Goal: Transaction & Acquisition: Purchase product/service

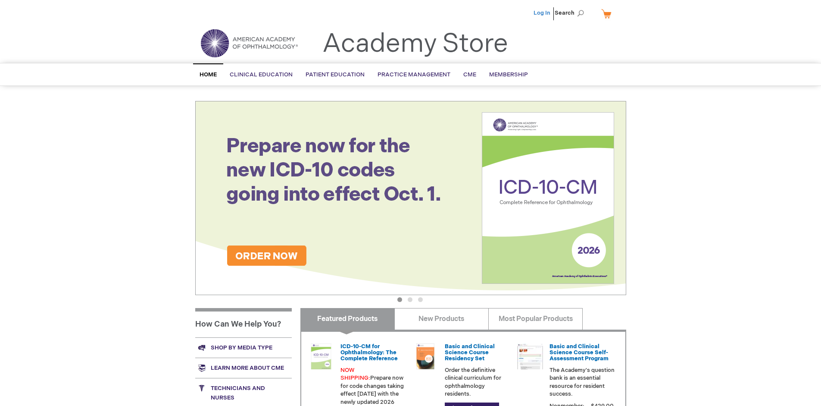
click at [543, 13] on link "Log In" at bounding box center [542, 12] width 17 height 7
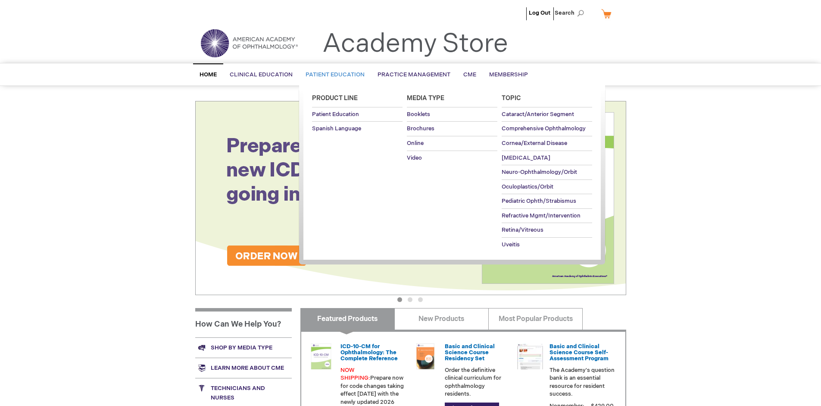
click at [333, 75] on span "Patient Education" at bounding box center [335, 74] width 59 height 7
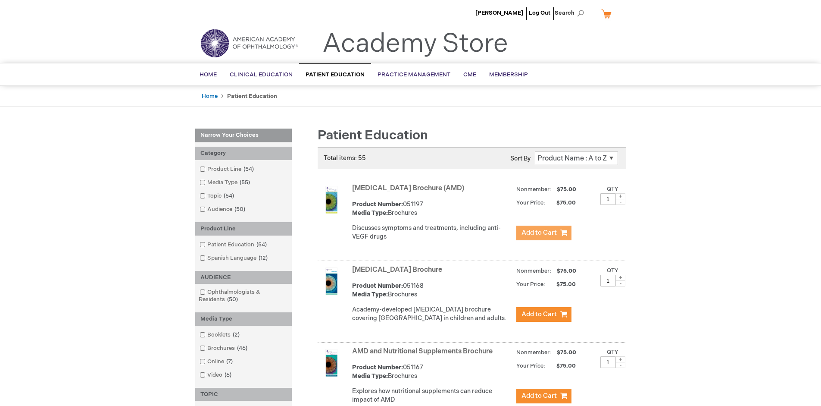
click at [543, 233] on span "Add to Cart" at bounding box center [539, 232] width 35 height 8
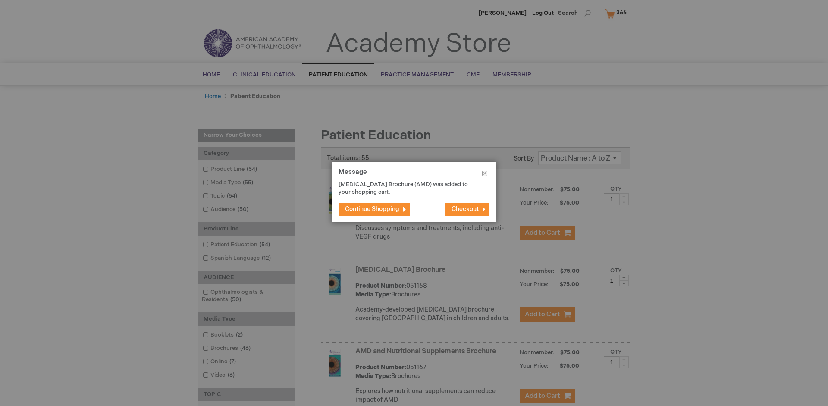
click at [372, 209] on span "Continue Shopping" at bounding box center [372, 208] width 54 height 7
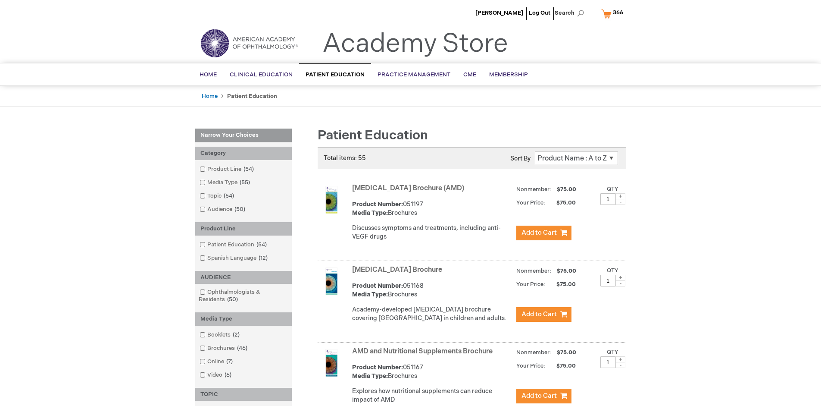
click at [424, 355] on link "AMD and Nutritional Supplements Brochure" at bounding box center [422, 351] width 141 height 8
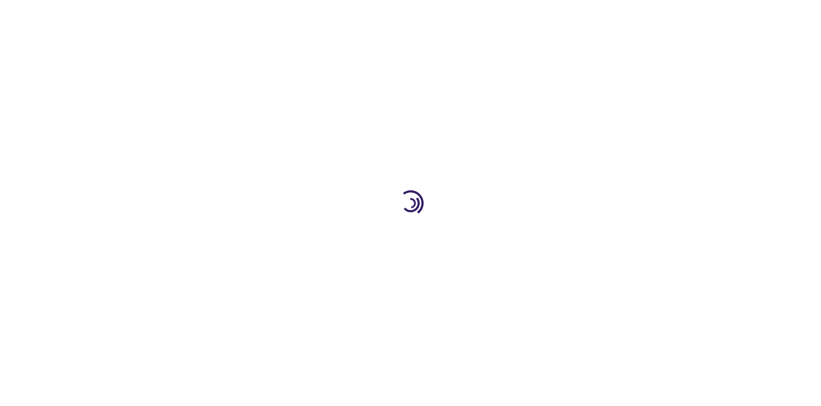
type input "1"
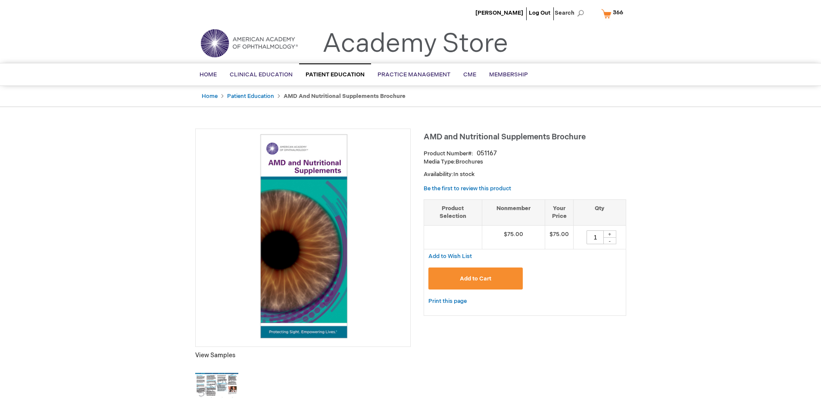
click at [475, 278] on span "Add to Cart" at bounding box center [475, 278] width 31 height 7
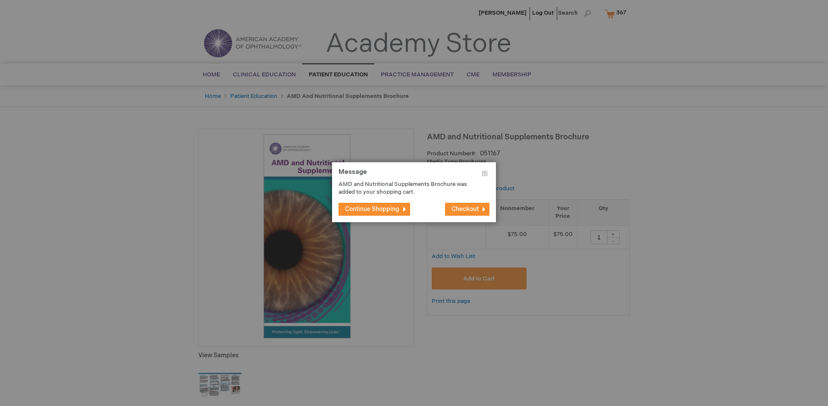
click at [372, 209] on span "Continue Shopping" at bounding box center [372, 208] width 54 height 7
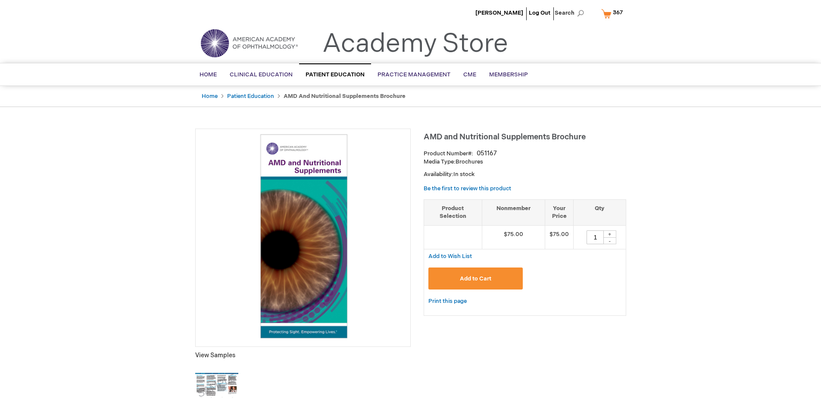
click at [614, 13] on span "367" at bounding box center [618, 12] width 10 height 7
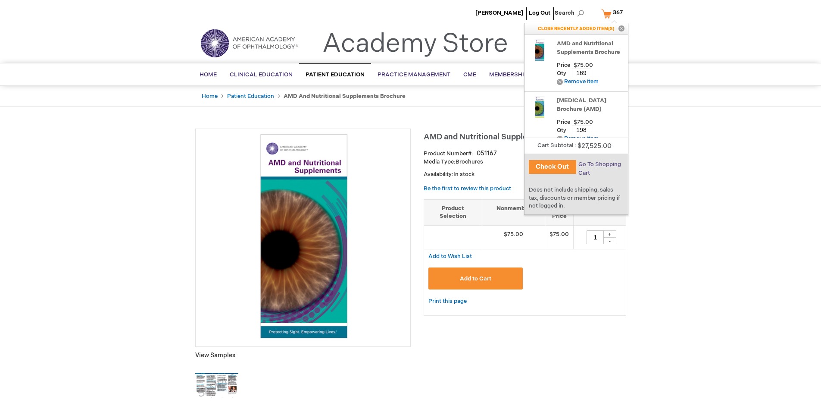
click at [599, 164] on span "Go To Shopping Cart" at bounding box center [599, 169] width 43 height 16
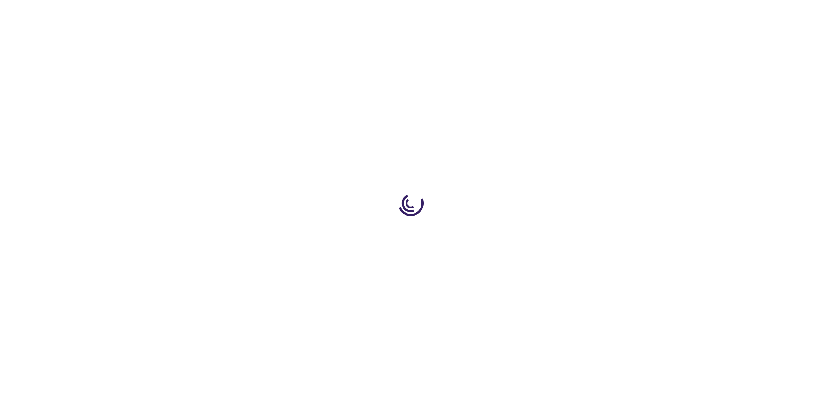
select select "US"
select select "41"
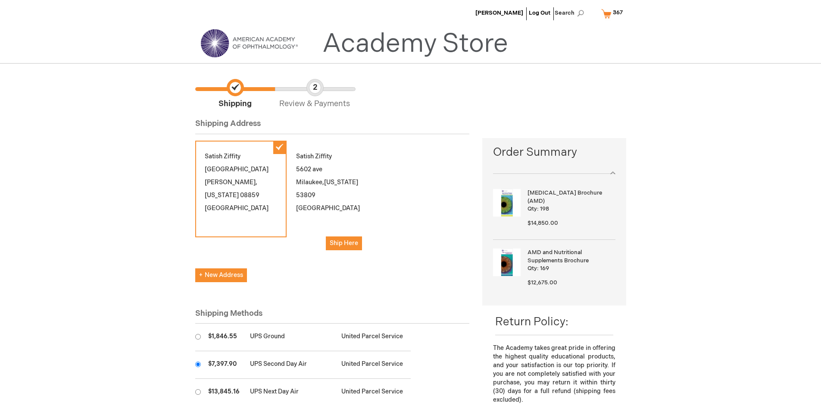
click at [198, 364] on input "radio" at bounding box center [198, 364] width 6 height 6
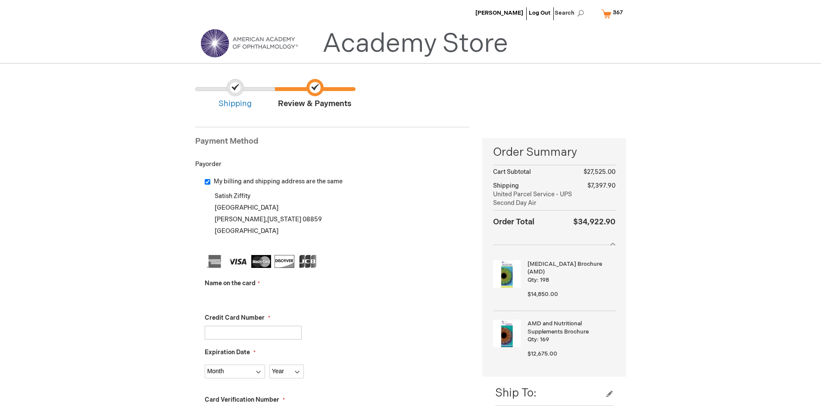
click at [253, 297] on input "Name on the card" at bounding box center [253, 298] width 97 height 14
